Goal: Task Accomplishment & Management: Use online tool/utility

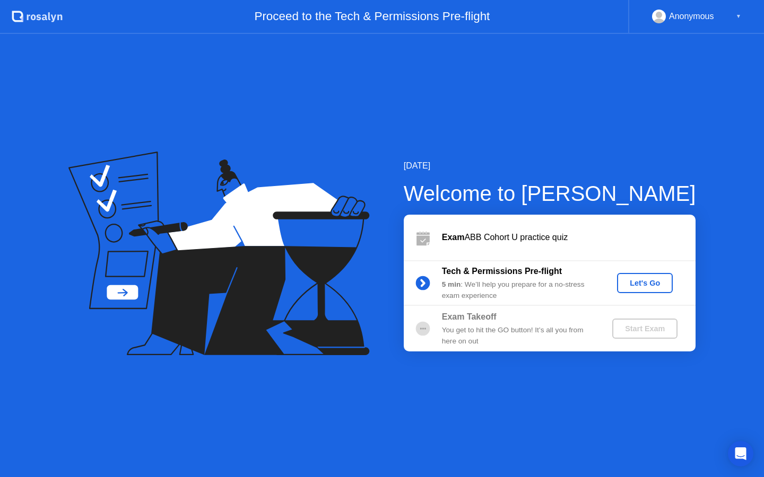
click at [630, 281] on div "Let's Go" at bounding box center [644, 283] width 47 height 8
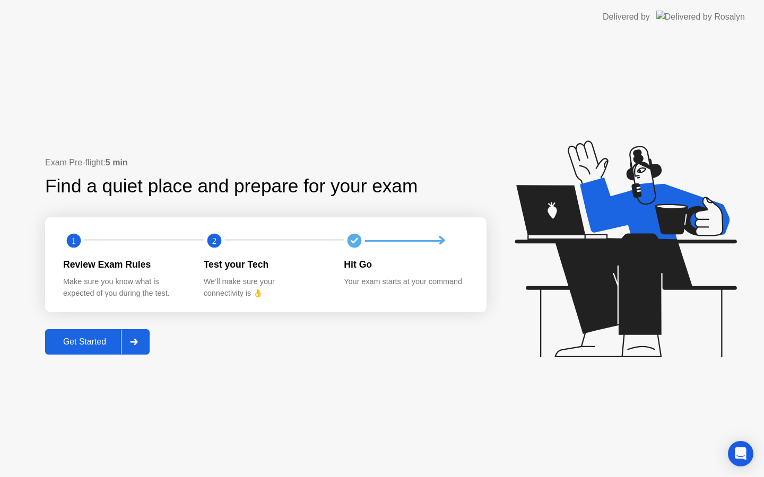
click at [83, 338] on div "Get Started" at bounding box center [84, 342] width 73 height 10
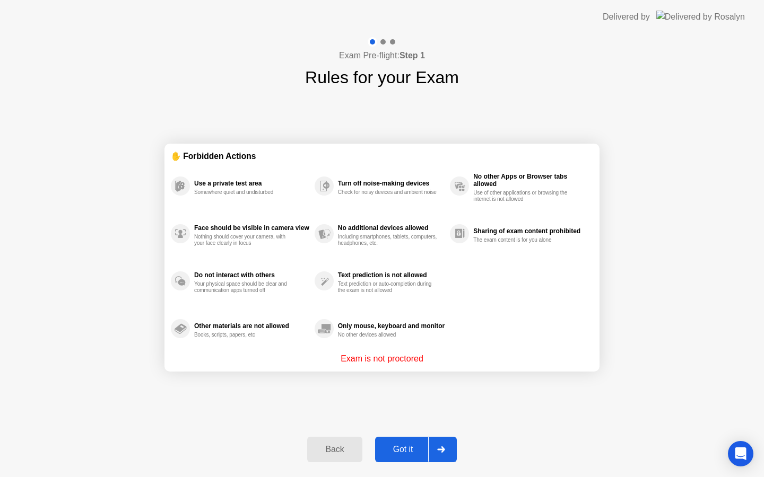
click at [422, 443] on button "Got it" at bounding box center [416, 449] width 82 height 25
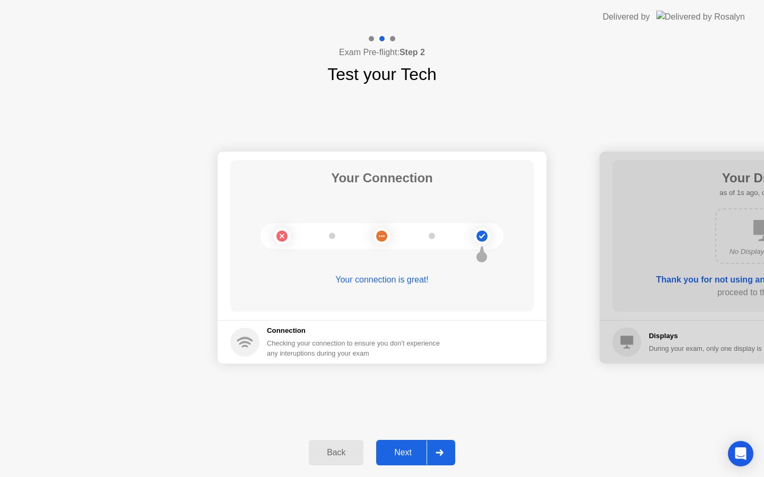
click at [412, 450] on div "Next" at bounding box center [402, 453] width 47 height 10
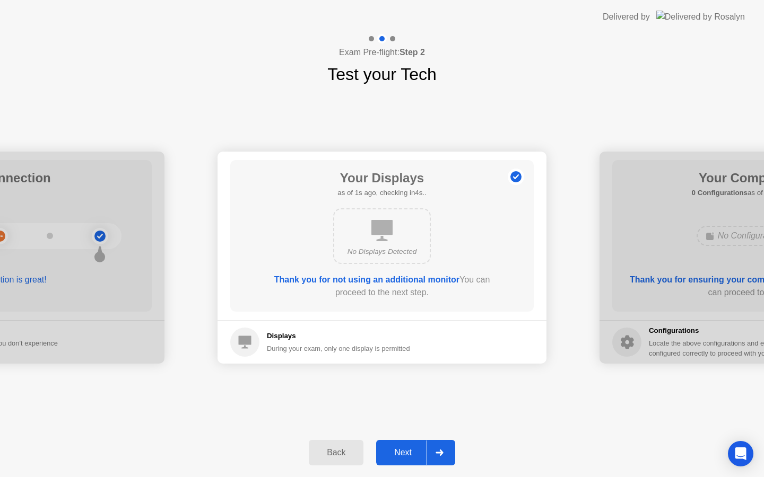
click at [412, 450] on div "Next" at bounding box center [402, 453] width 47 height 10
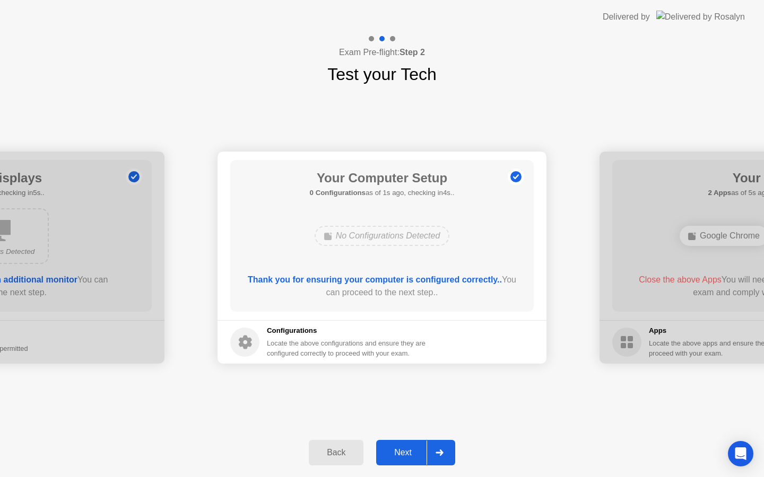
click at [407, 449] on div "Next" at bounding box center [402, 453] width 47 height 10
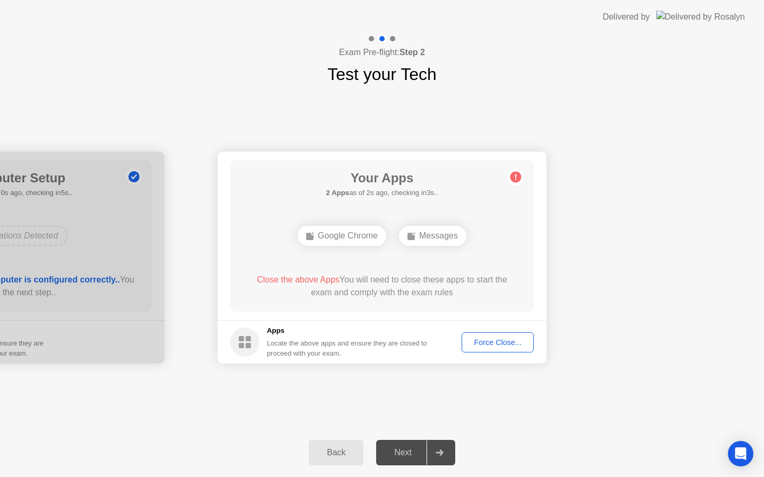
drag, startPoint x: 395, startPoint y: 454, endPoint x: 429, endPoint y: 379, distance: 82.6
click at [428, 379] on div "Exam Pre-flight: Step 2 Test your Tech Your Connection Your connection is great…" at bounding box center [382, 255] width 764 height 443
click at [507, 336] on button "Force Close..." at bounding box center [497, 343] width 72 height 20
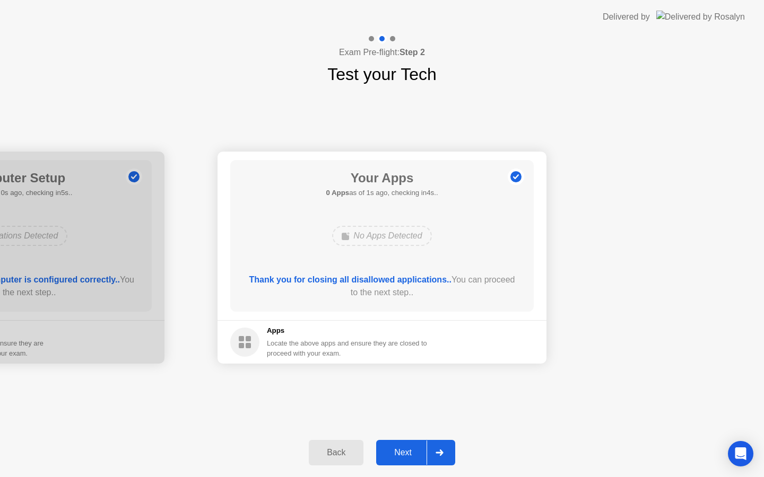
click at [401, 457] on div "Next" at bounding box center [402, 453] width 47 height 10
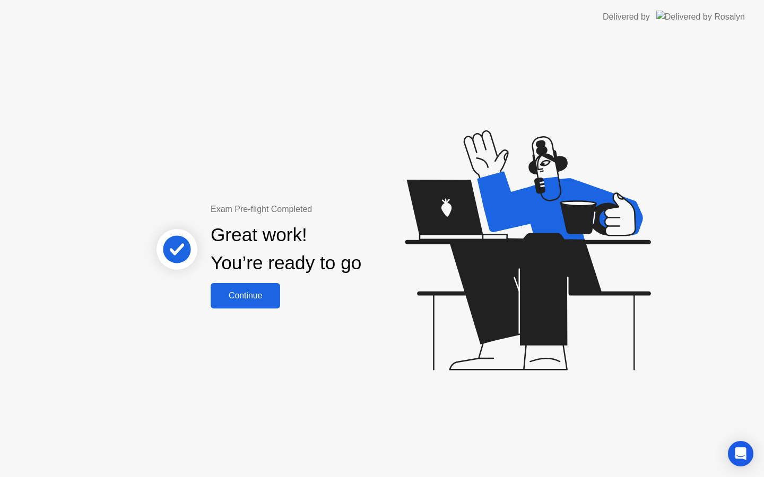
click at [260, 300] on div "Continue" at bounding box center [245, 296] width 63 height 10
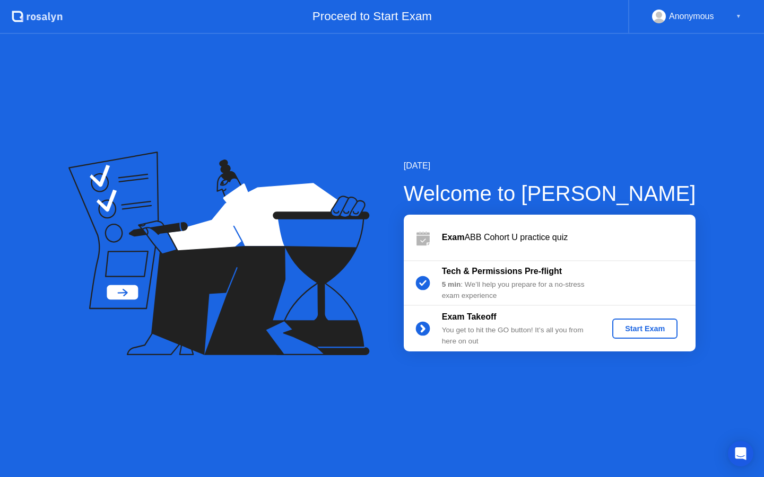
click at [637, 330] on div "Start Exam" at bounding box center [644, 329] width 57 height 8
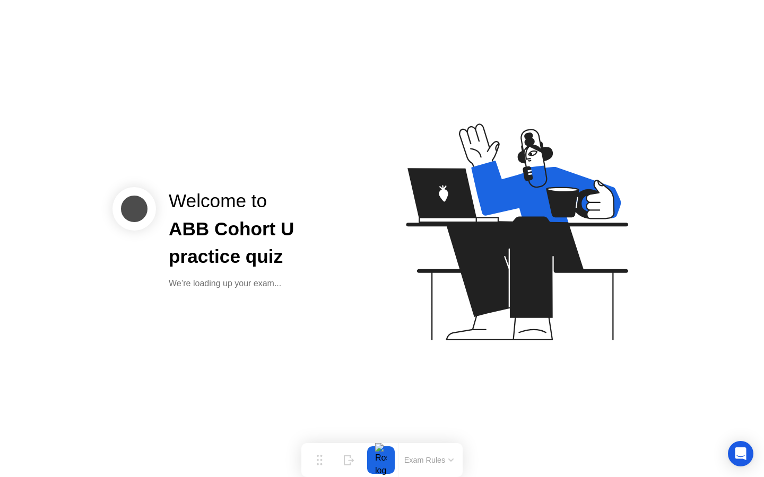
click at [461, 313] on icon at bounding box center [515, 237] width 274 height 272
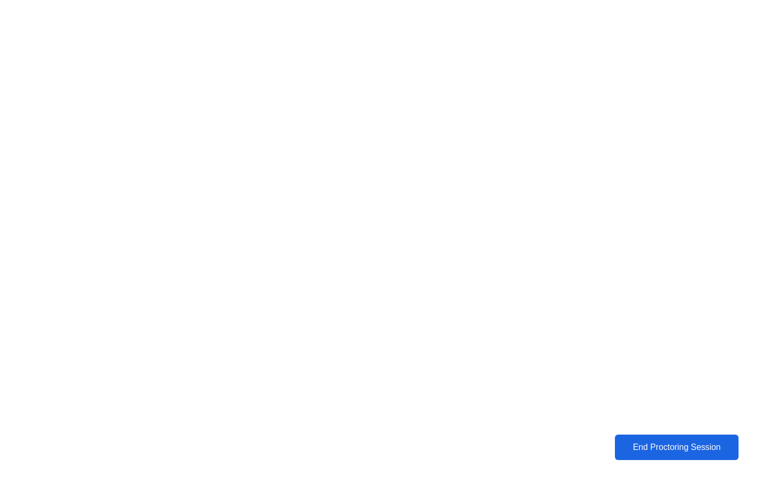
click at [707, 436] on button "End Proctoring Session" at bounding box center [676, 447] width 124 height 25
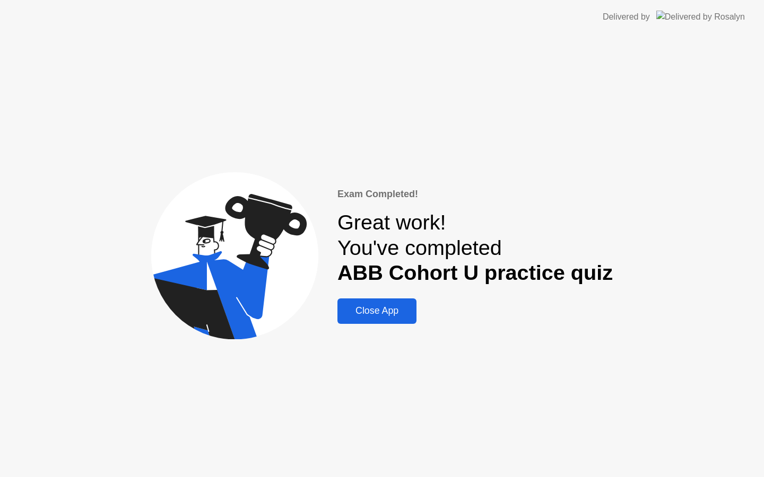
click at [390, 306] on div "Close App" at bounding box center [376, 310] width 73 height 11
